Goal: Find specific page/section: Find specific page/section

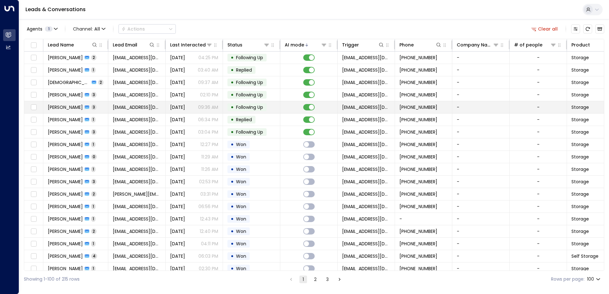
click at [68, 109] on span "[PERSON_NAME]" at bounding box center [65, 107] width 35 height 6
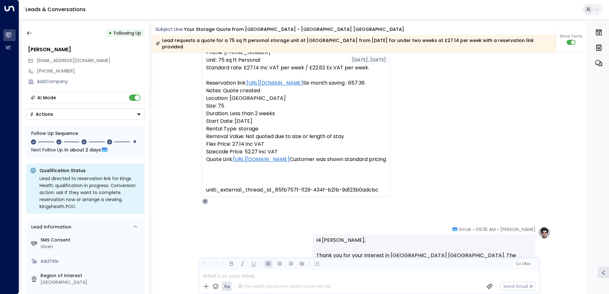
scroll to position [26, 0]
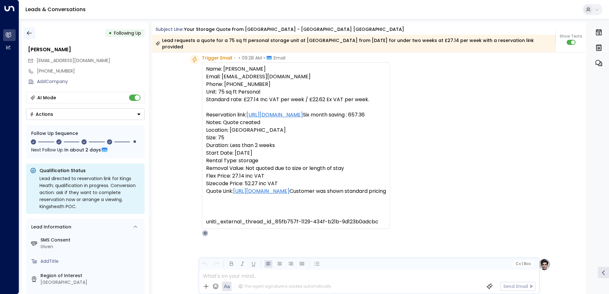
click at [30, 31] on icon "button" at bounding box center [29, 33] width 6 height 6
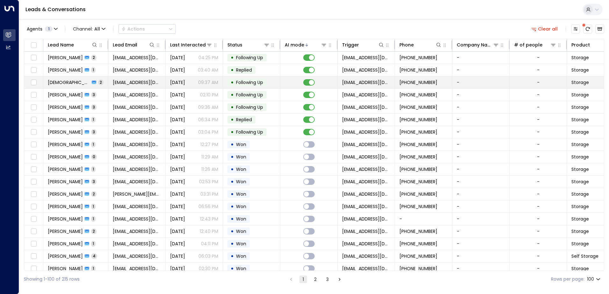
click at [57, 81] on span "[DEMOGRAPHIC_DATA][PERSON_NAME]" at bounding box center [69, 82] width 42 height 6
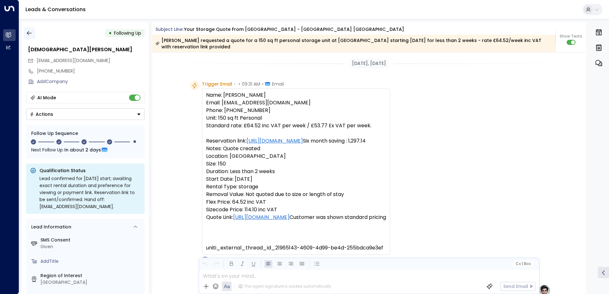
click at [31, 34] on icon "button" at bounding box center [29, 33] width 6 height 6
